Goal: Task Accomplishment & Management: Manage account settings

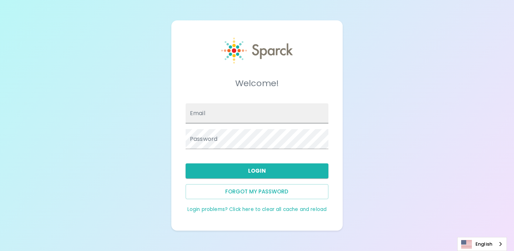
type input "[EMAIL_ADDRESS][DOMAIN_NAME]"
click at [226, 117] on input "[EMAIL_ADDRESS][DOMAIN_NAME]" at bounding box center [257, 113] width 143 height 20
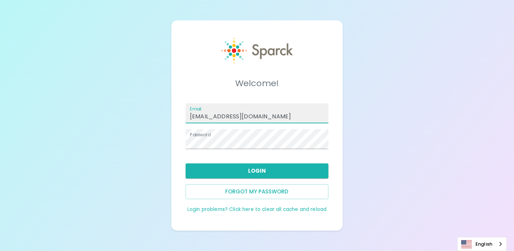
click at [235, 114] on input "[EMAIL_ADDRESS][DOMAIN_NAME]" at bounding box center [257, 113] width 143 height 20
paste input "nna.[PERSON_NAME]"
click at [224, 117] on input "[PERSON_NAME][EMAIL_ADDRESS][PERSON_NAME][DOMAIN_NAME]" at bounding box center [257, 113] width 143 height 20
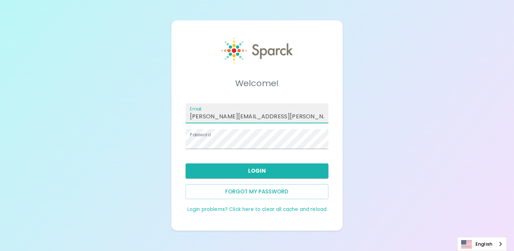
click at [378, 120] on div "Welcome! Email [PERSON_NAME][EMAIL_ADDRESS][PERSON_NAME][DOMAIN_NAME] Password …" at bounding box center [257, 125] width 514 height 251
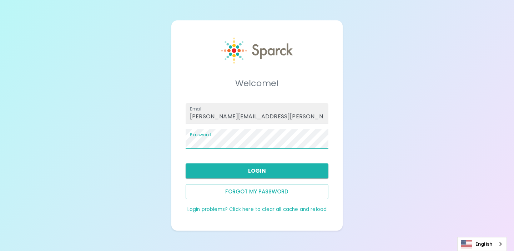
click at [226, 116] on input "[PERSON_NAME][EMAIL_ADDRESS][PERSON_NAME][DOMAIN_NAME]" at bounding box center [257, 113] width 143 height 20
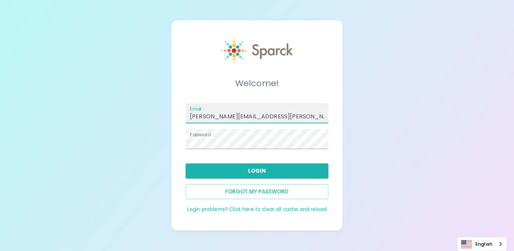
type input "[PERSON_NAME][EMAIL_ADDRESS][PERSON_NAME][DOMAIN_NAME]"
click at [240, 158] on div "Login" at bounding box center [254, 167] width 149 height 21
click at [272, 195] on button "Forgot my password" at bounding box center [257, 191] width 143 height 15
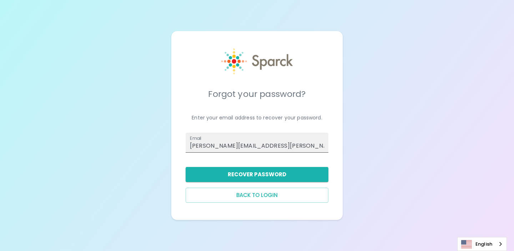
click at [242, 145] on input "[PERSON_NAME][EMAIL_ADDRESS][PERSON_NAME][DOMAIN_NAME]" at bounding box center [257, 142] width 143 height 20
click at [275, 144] on input "[PERSON_NAME][EMAIL_ADDRESS][PERSON_NAME][DOMAIN_NAME]" at bounding box center [257, 142] width 143 height 20
click at [271, 176] on button "Recover Password" at bounding box center [257, 174] width 143 height 15
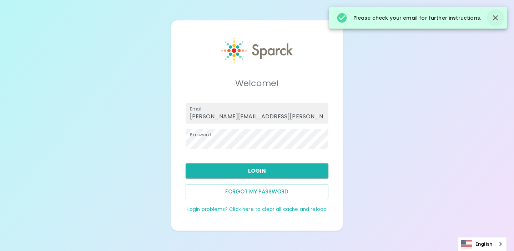
click at [497, 17] on icon "button" at bounding box center [495, 18] width 9 height 9
